Goal: Task Accomplishment & Management: Manage account settings

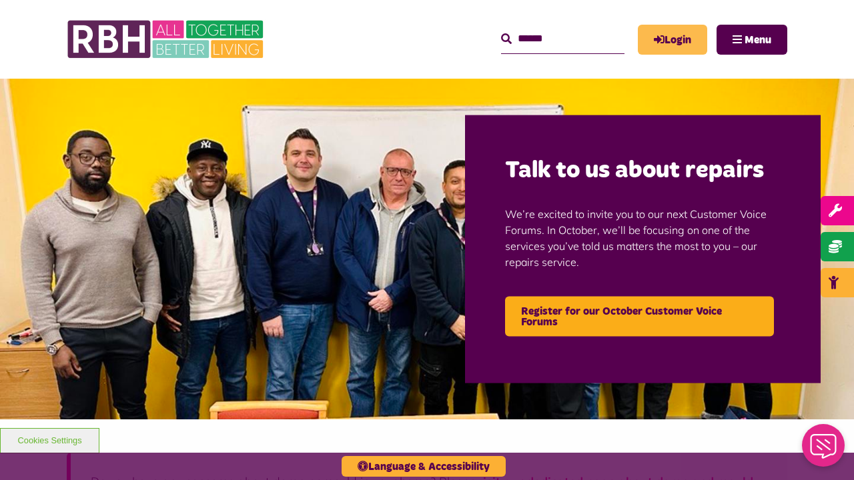
click at [671, 40] on link "Login" at bounding box center [672, 40] width 69 height 30
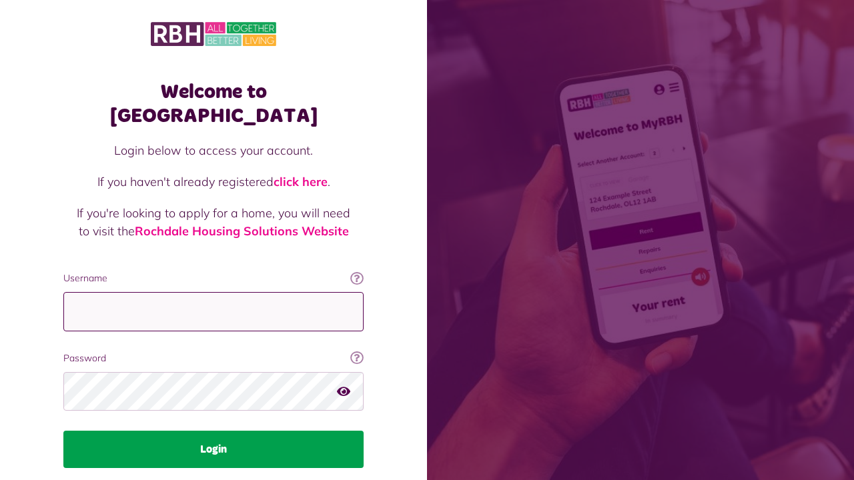
type input "**********"
click at [208, 431] on button "Login" at bounding box center [213, 449] width 300 height 37
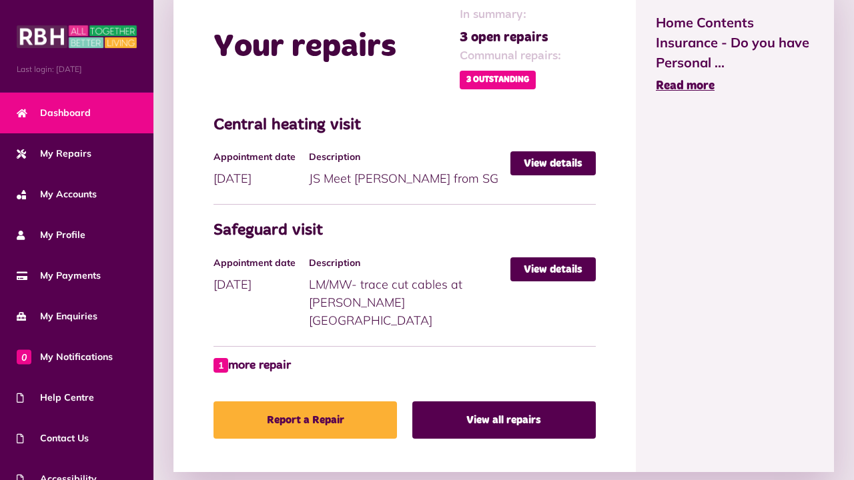
scroll to position [632, 0]
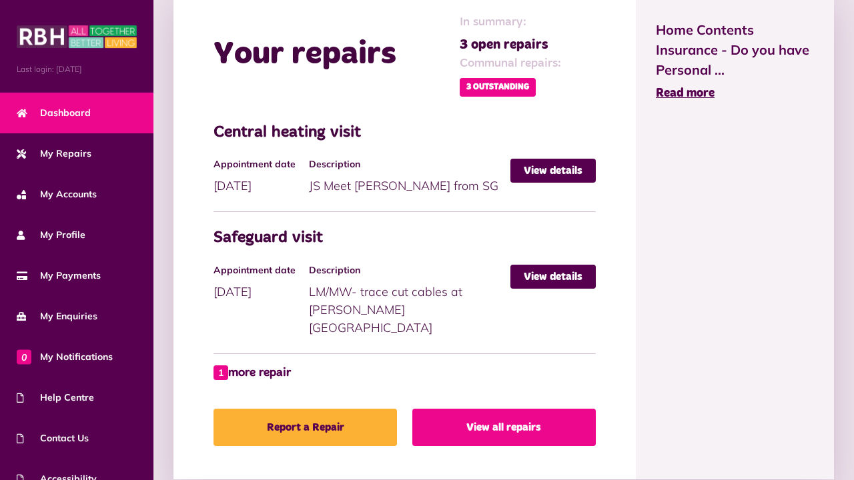
click at [515, 409] on link "View all repairs" at bounding box center [503, 427] width 183 height 37
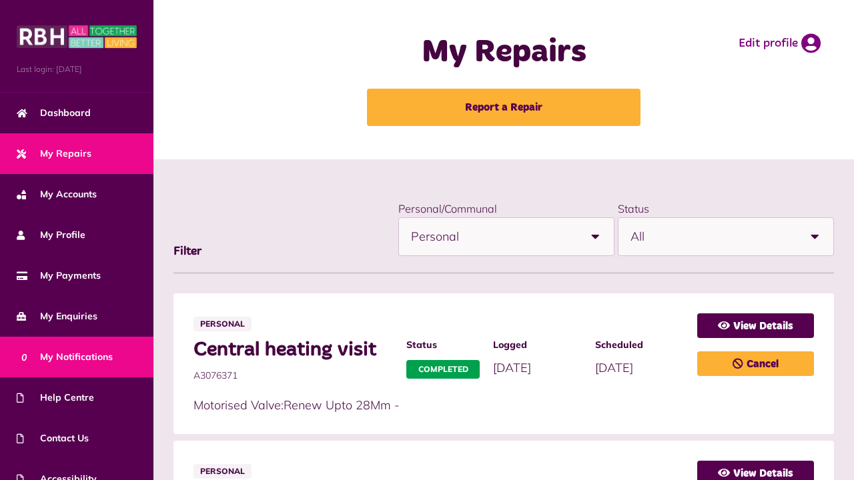
click at [100, 349] on link "0 My Notifications" at bounding box center [76, 357] width 153 height 41
click at [77, 361] on span "0 My Notifications" at bounding box center [65, 357] width 96 height 14
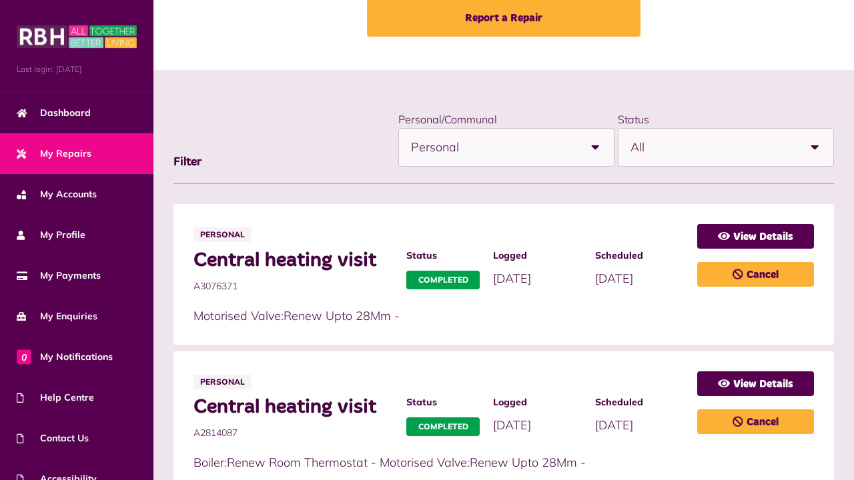
scroll to position [95, 0]
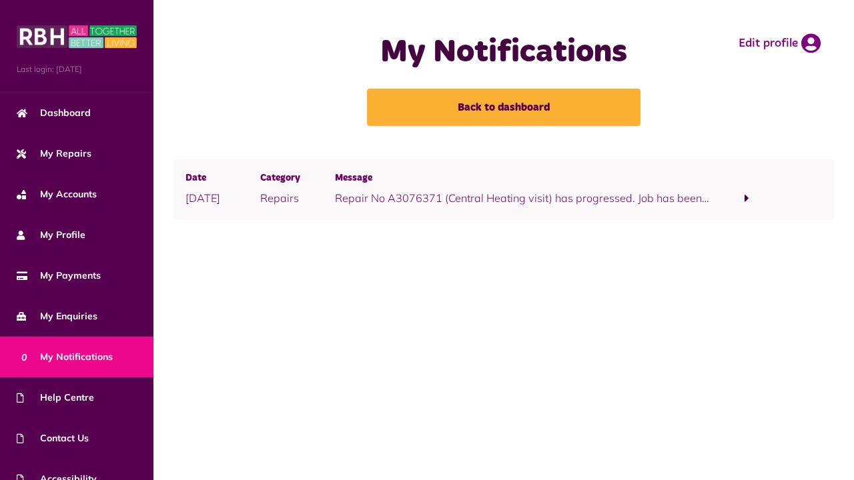
click at [747, 198] on span at bounding box center [746, 198] width 5 height 12
click at [95, 353] on span "0 My Notifications" at bounding box center [65, 357] width 96 height 14
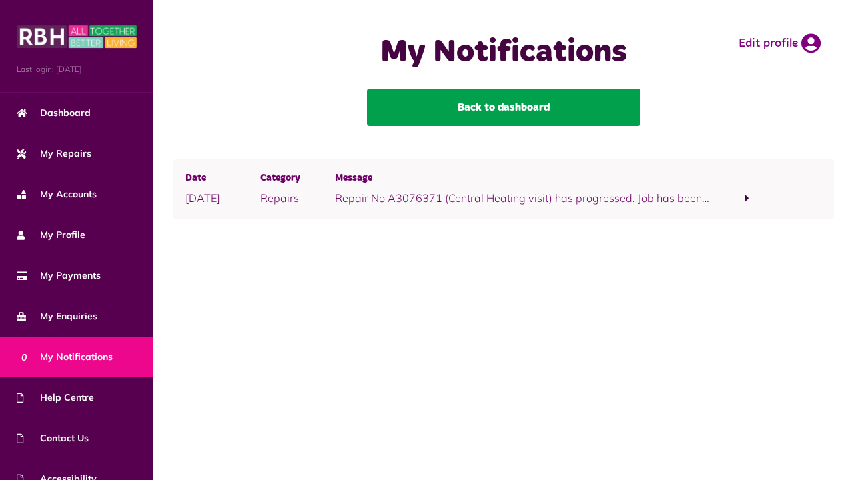
click at [497, 103] on link "Back to dashboard" at bounding box center [503, 107] width 273 height 37
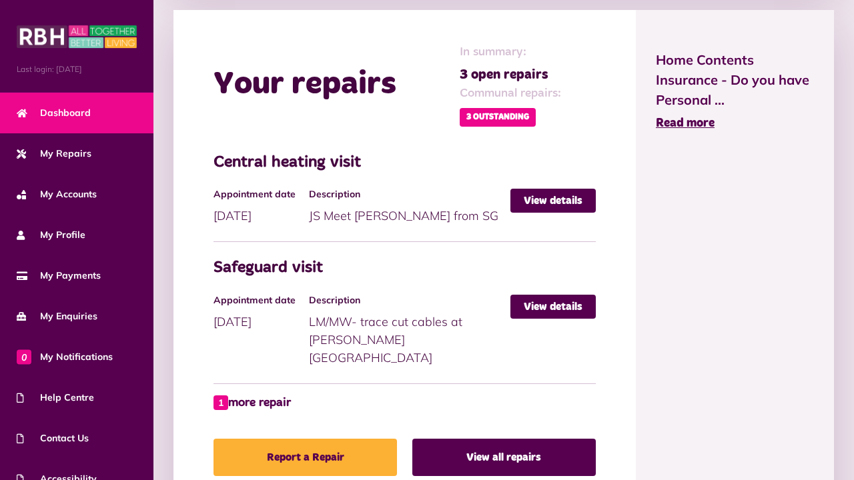
scroll to position [609, 0]
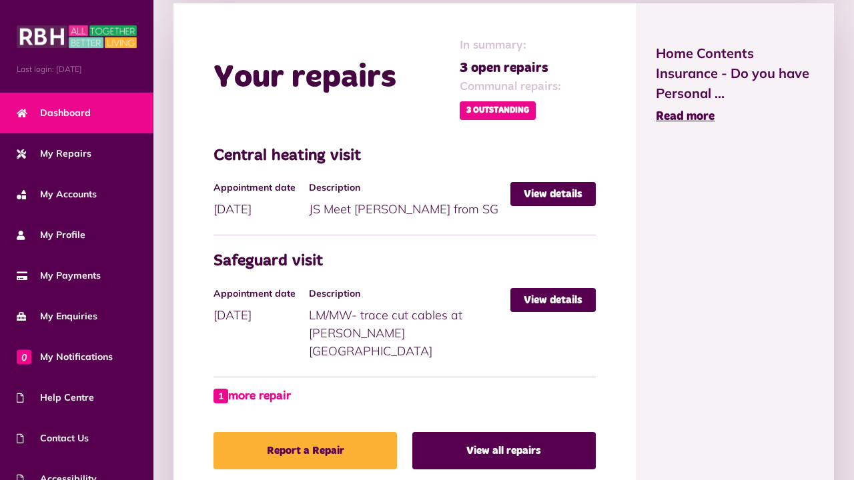
click at [259, 387] on link "1 more repair" at bounding box center [251, 396] width 77 height 18
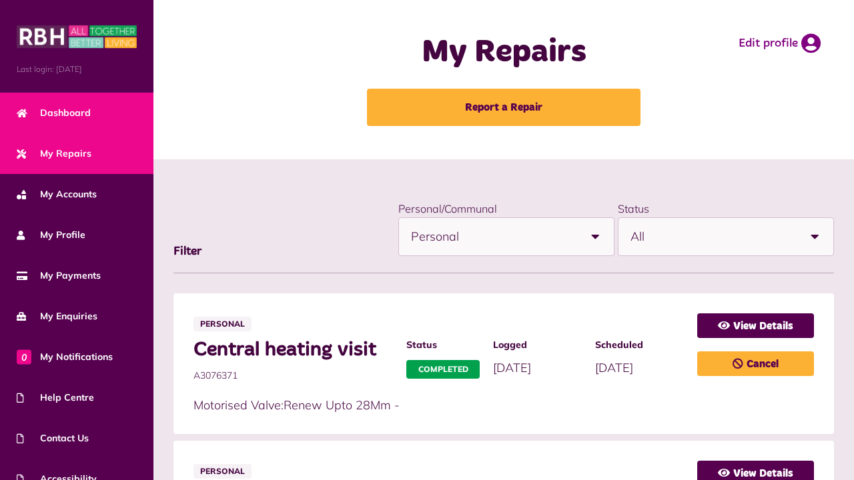
click at [61, 105] on link "Dashboard" at bounding box center [76, 113] width 153 height 41
